Goal: Obtain resource: Download file/media

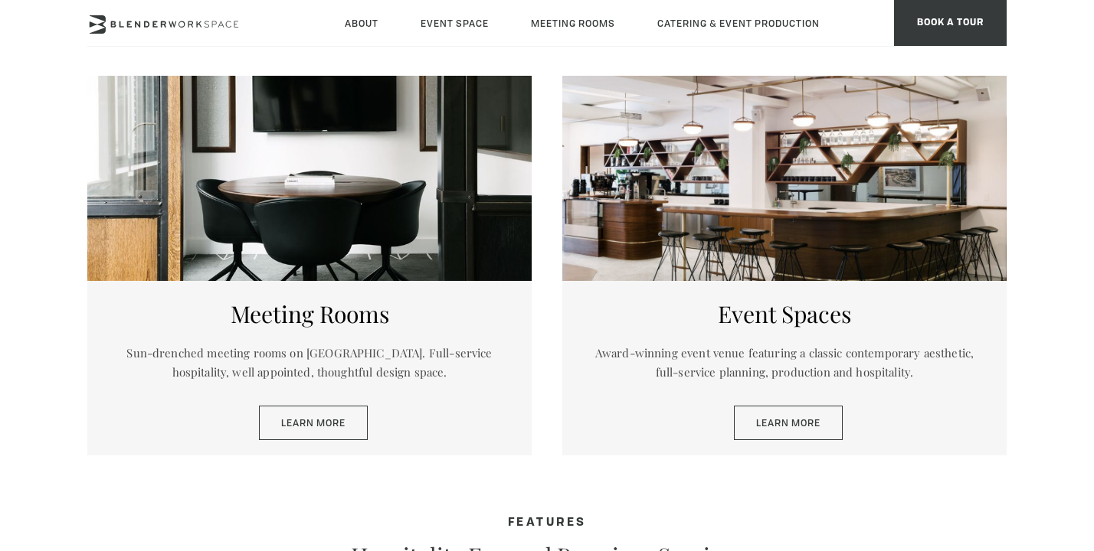
scroll to position [725, 0]
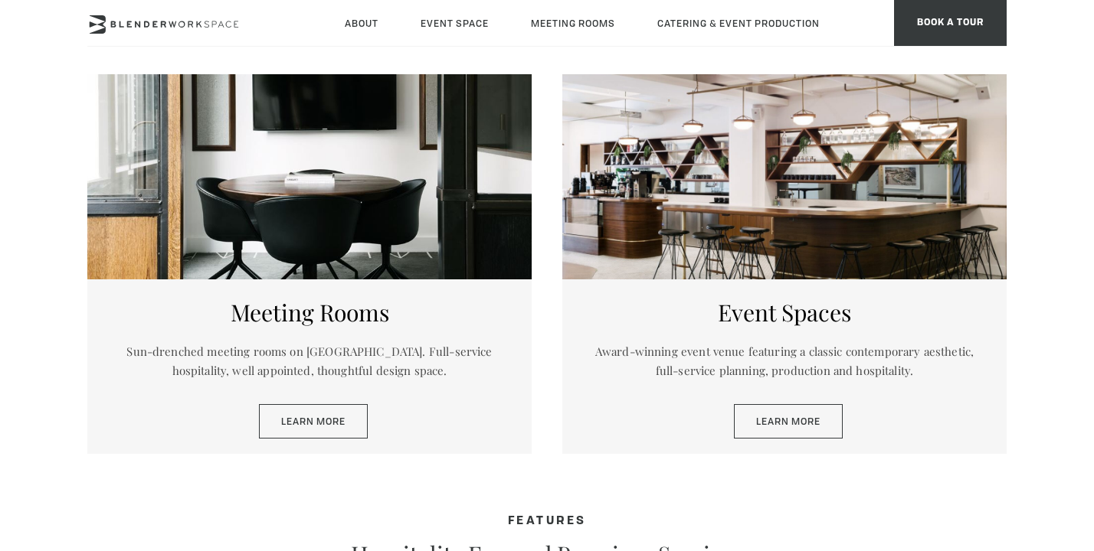
click at [758, 211] on div at bounding box center [784, 176] width 444 height 205
click at [790, 424] on link "Learn More" at bounding box center [788, 421] width 109 height 35
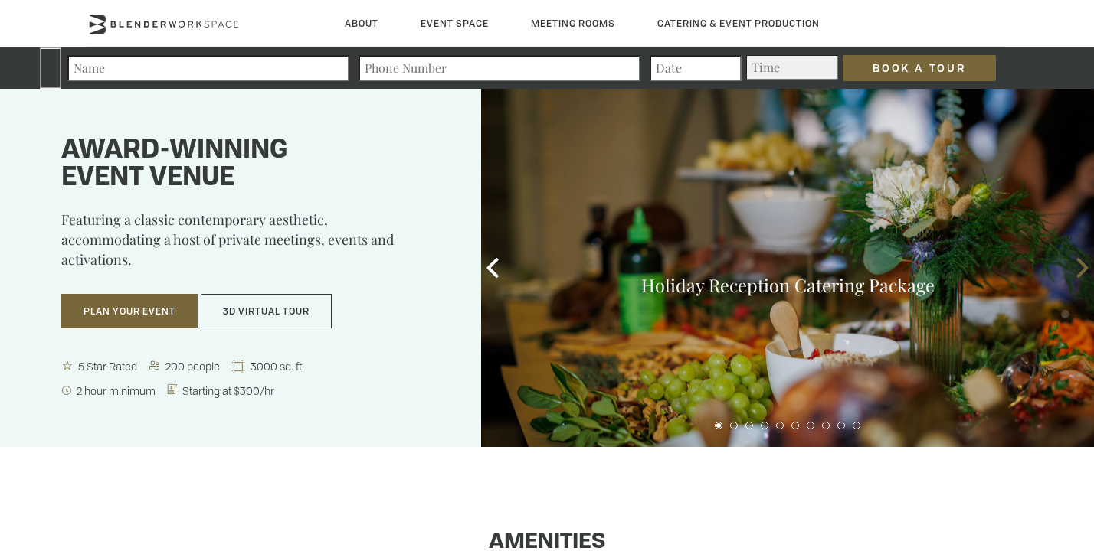
click at [1084, 264] on icon at bounding box center [1081, 268] width 11 height 20
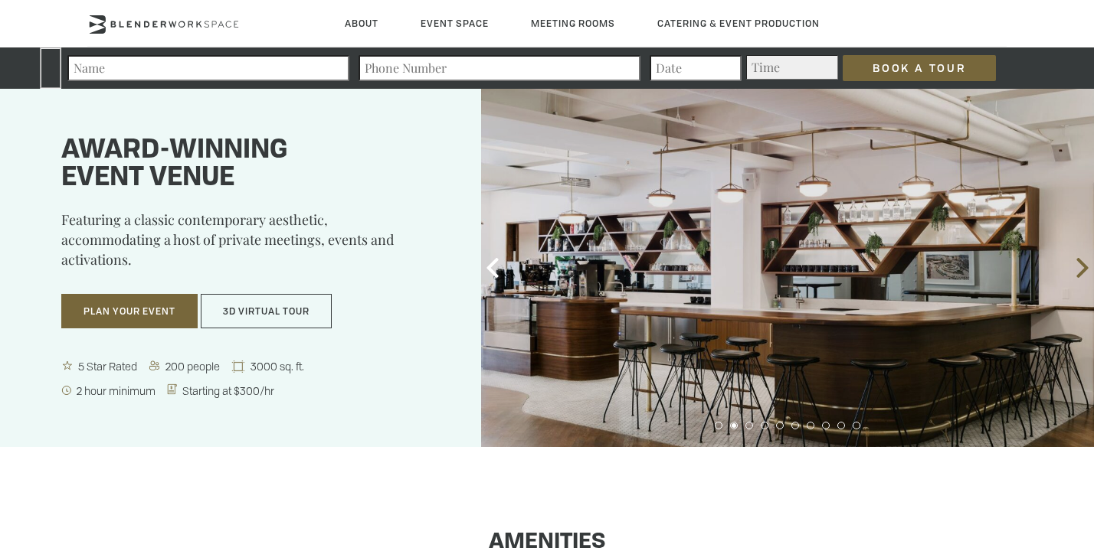
click at [1084, 264] on icon at bounding box center [1081, 268] width 11 height 20
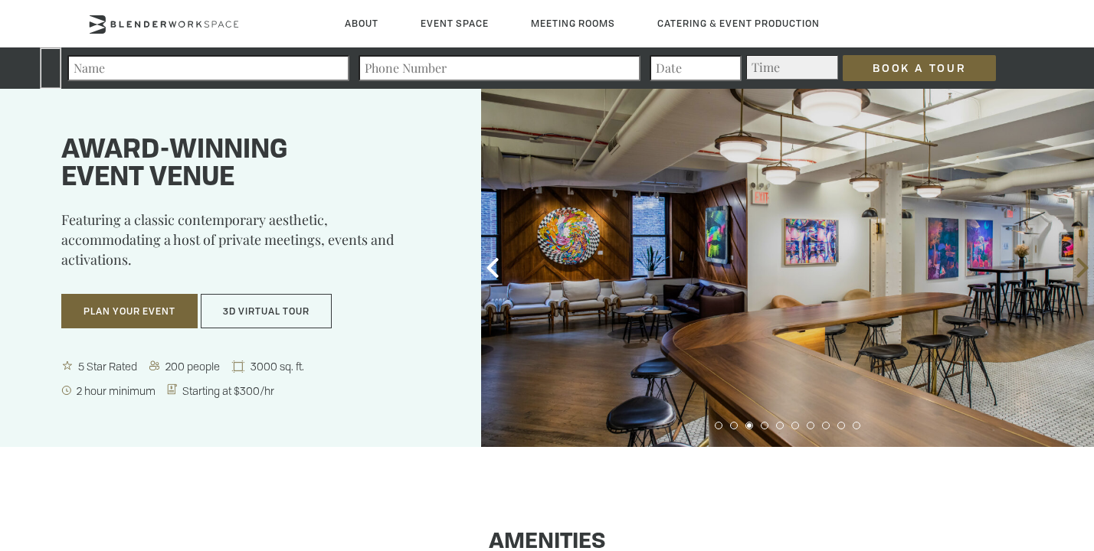
click at [1084, 264] on icon at bounding box center [1081, 268] width 11 height 20
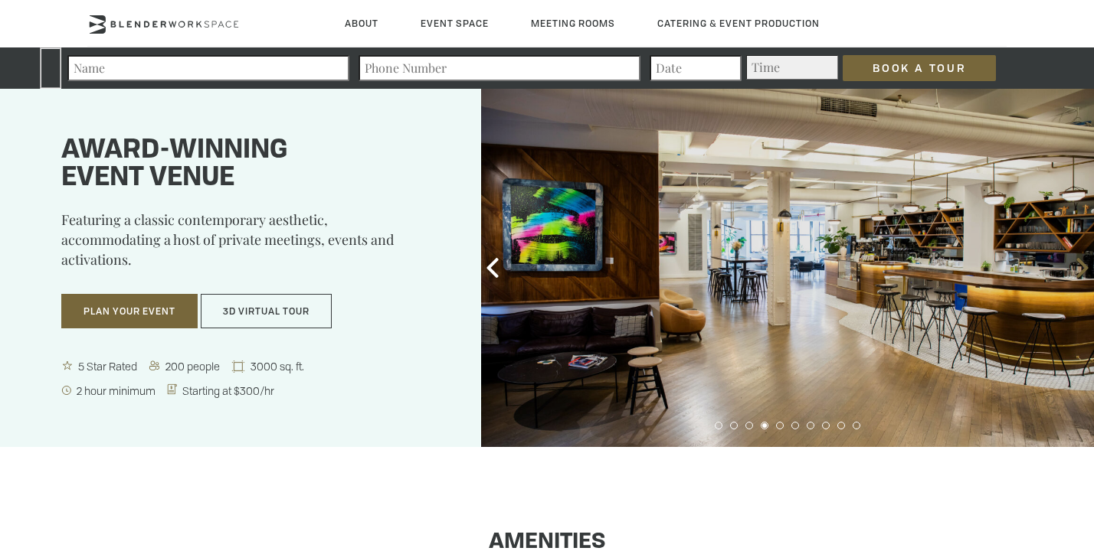
click at [1084, 263] on icon at bounding box center [1082, 268] width 20 height 20
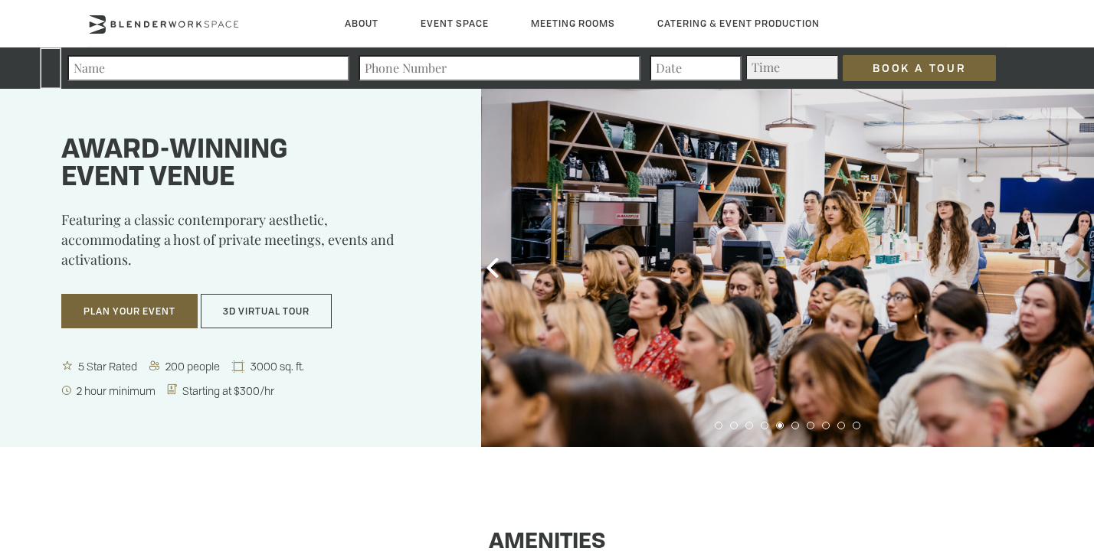
click at [1084, 263] on icon at bounding box center [1082, 268] width 20 height 20
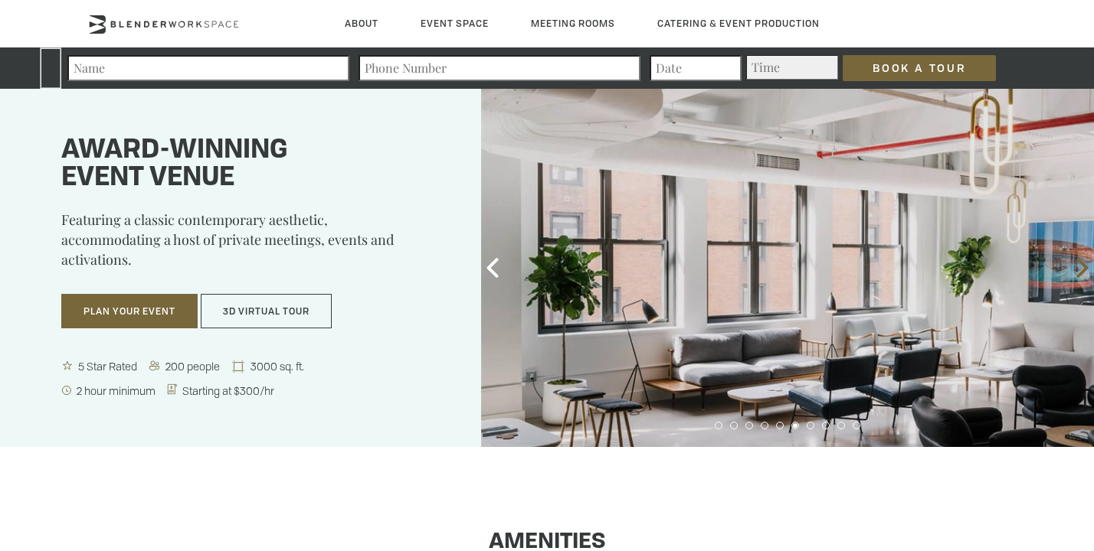
click at [1084, 263] on icon at bounding box center [1082, 268] width 20 height 20
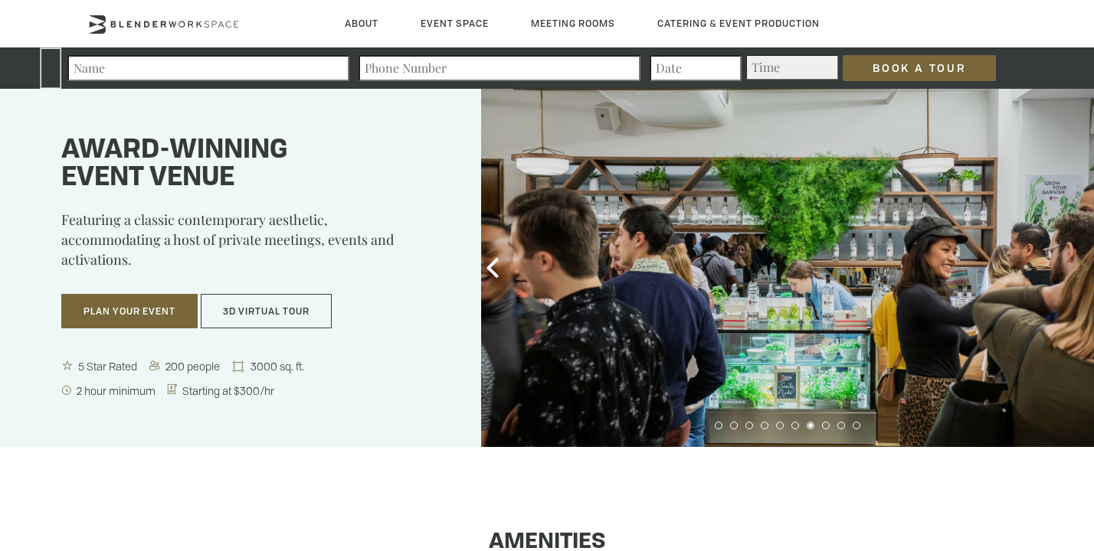
click at [1084, 263] on icon at bounding box center [1082, 268] width 20 height 20
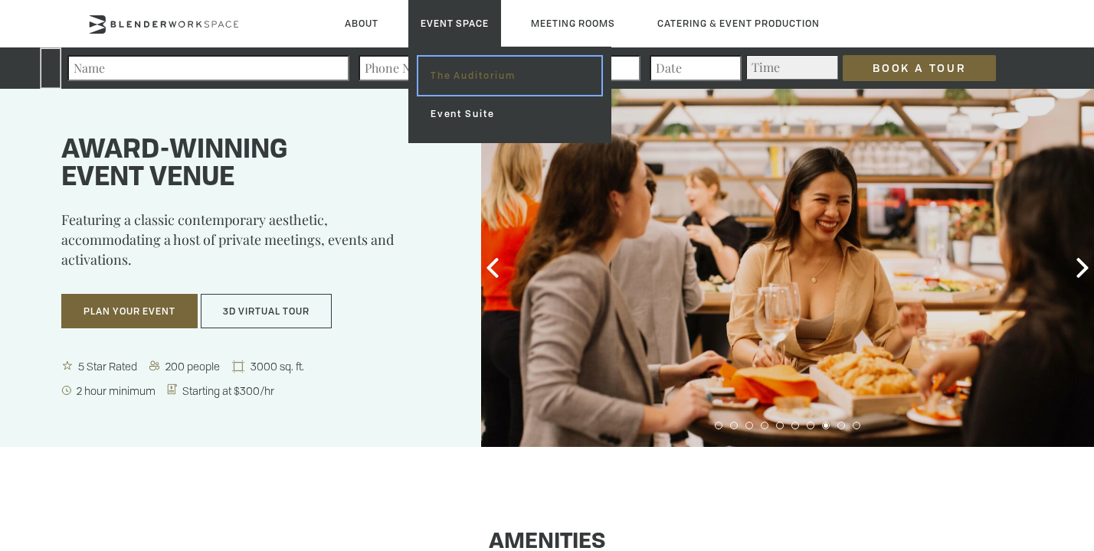
click at [460, 90] on link "The Auditorium" at bounding box center [509, 76] width 183 height 38
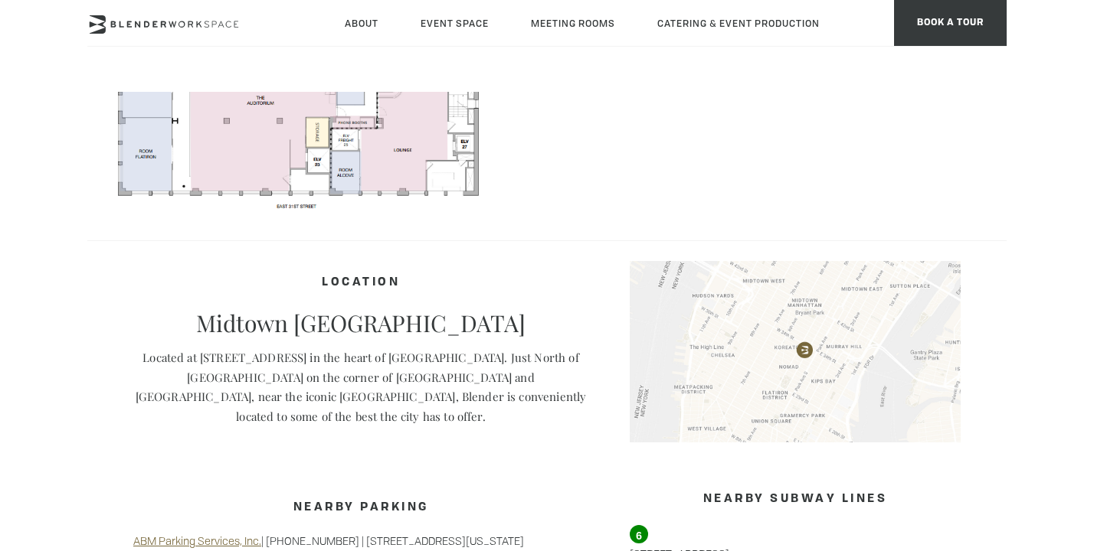
scroll to position [721, 0]
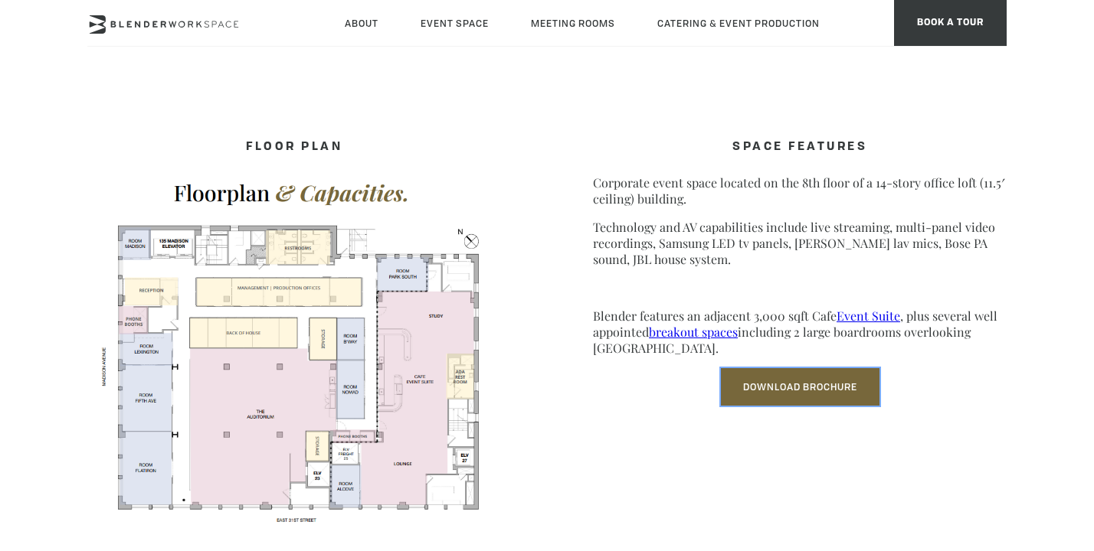
click at [735, 375] on link "Download Brochure" at bounding box center [800, 387] width 159 height 38
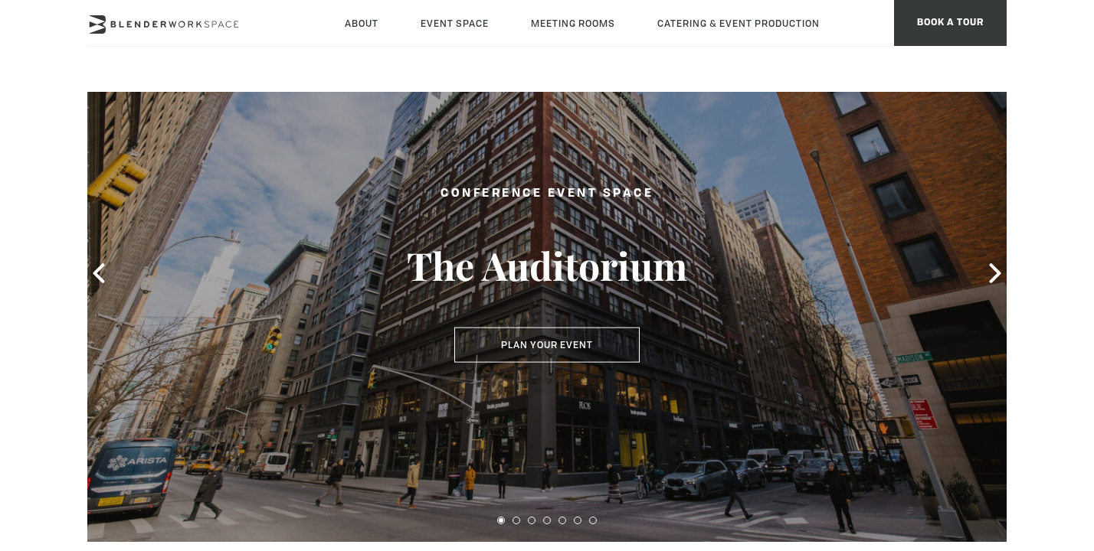
scroll to position [84, 0]
